Goal: Task Accomplishment & Management: Manage account settings

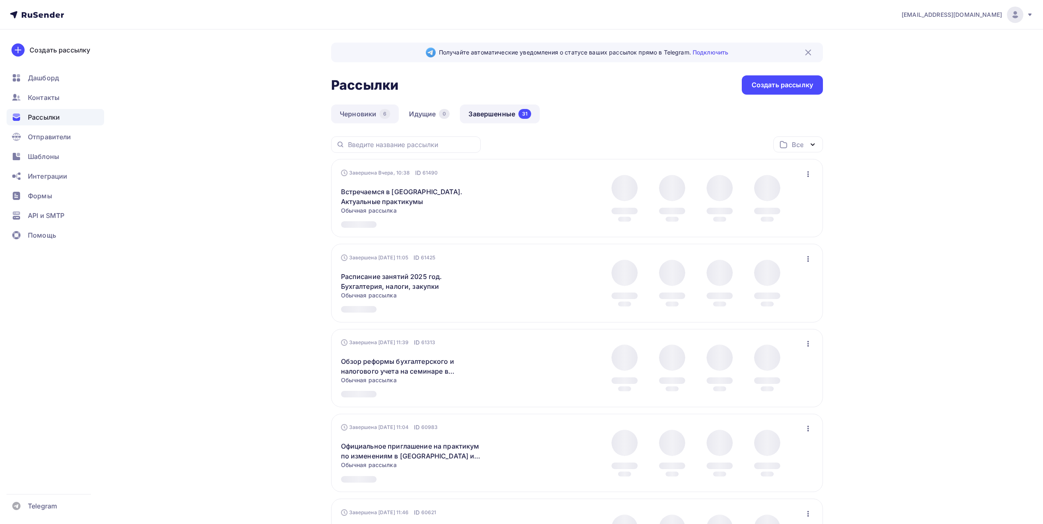
click at [362, 115] on link "Черновики 6" at bounding box center [365, 114] width 68 height 19
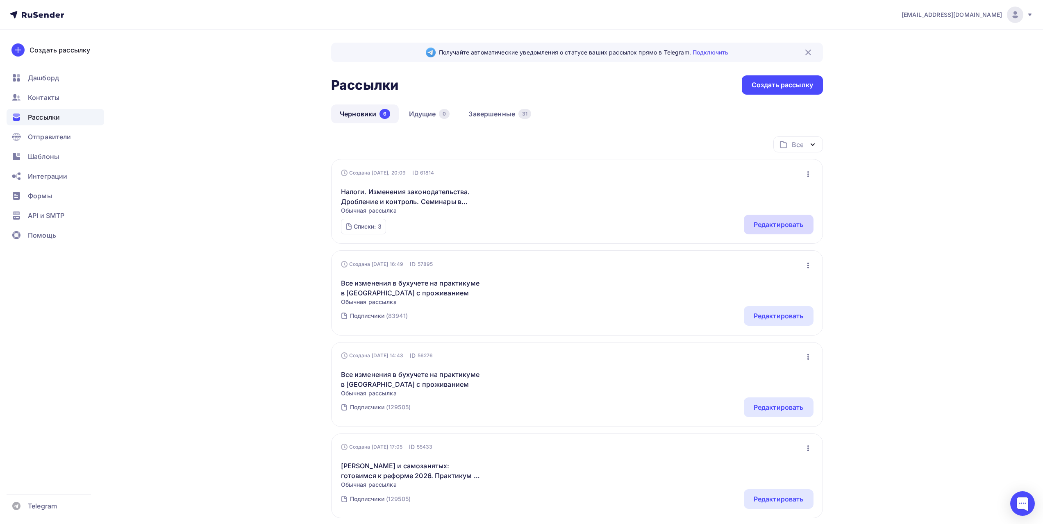
click at [757, 223] on div "Редактировать" at bounding box center [779, 225] width 50 height 10
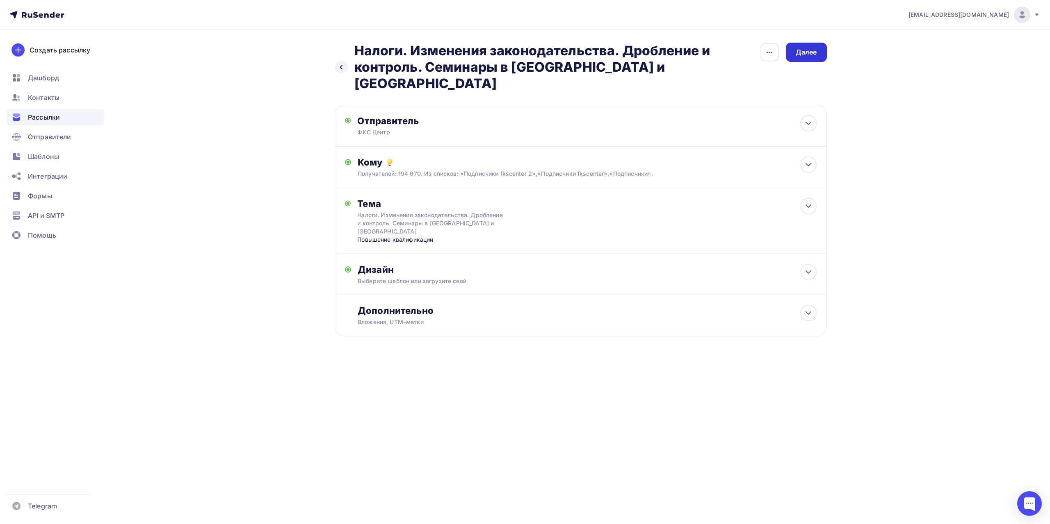
click at [800, 54] on div "Далее" at bounding box center [805, 52] width 21 height 9
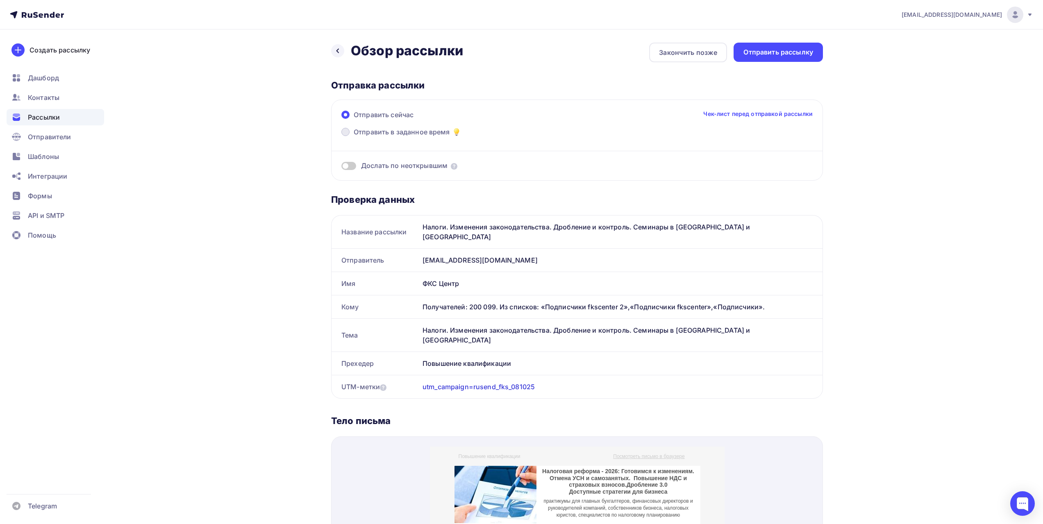
click at [423, 132] on span "Отправить в заданное время" at bounding box center [402, 132] width 96 height 10
click at [354, 137] on input "Отправить в заданное время" at bounding box center [354, 137] width 0 height 0
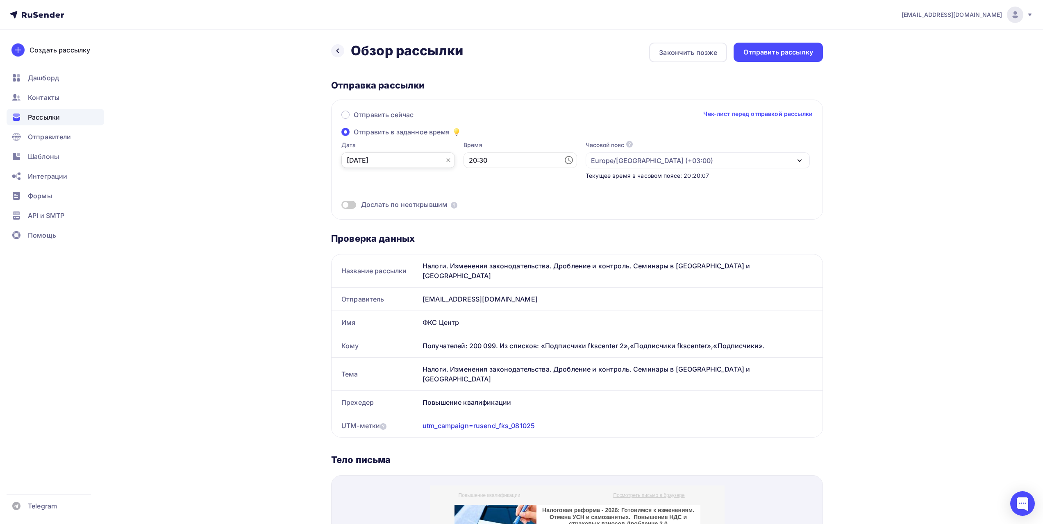
click at [408, 165] on input "[DATE]" at bounding box center [399, 161] width 114 height 16
click at [380, 218] on div "8" at bounding box center [379, 217] width 13 height 7
type input "[DATE]"
click at [501, 153] on input "20:30" at bounding box center [521, 161] width 114 height 16
click at [499, 161] on input "20:30" at bounding box center [521, 161] width 114 height 16
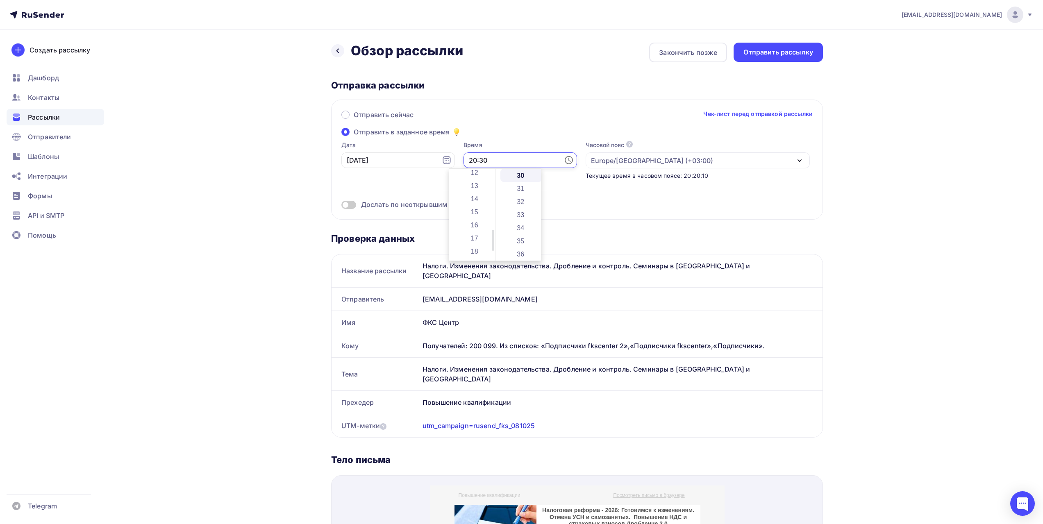
scroll to position [98, 0]
click at [475, 180] on li "08" at bounding box center [475, 181] width 42 height 13
click at [516, 171] on li "00" at bounding box center [522, 175] width 42 height 13
type input "08:00"
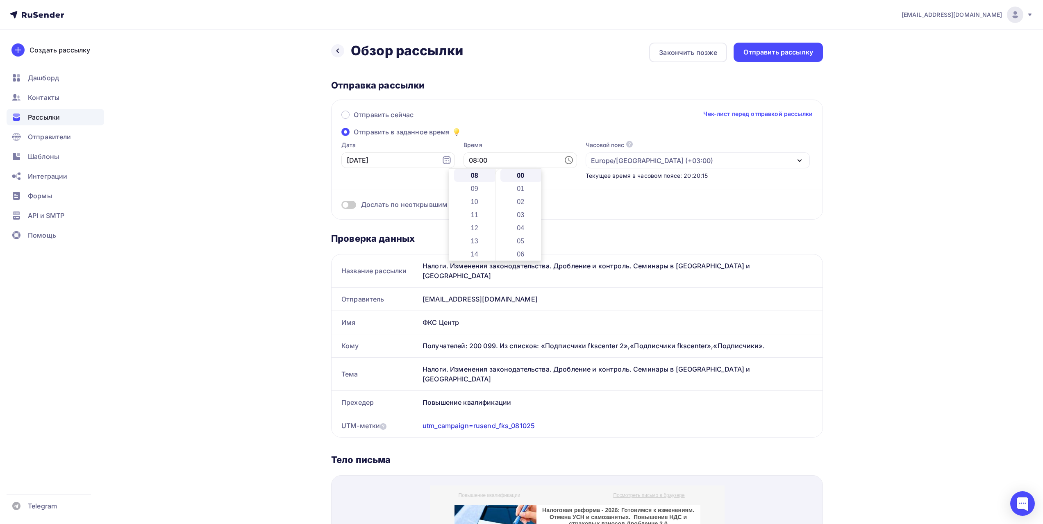
click at [623, 205] on div "Дослать по неоткрывшим" at bounding box center [578, 204] width 472 height 9
click at [797, 52] on div "Отправить рассылку" at bounding box center [779, 52] width 70 height 9
